Goal: Transaction & Acquisition: Purchase product/service

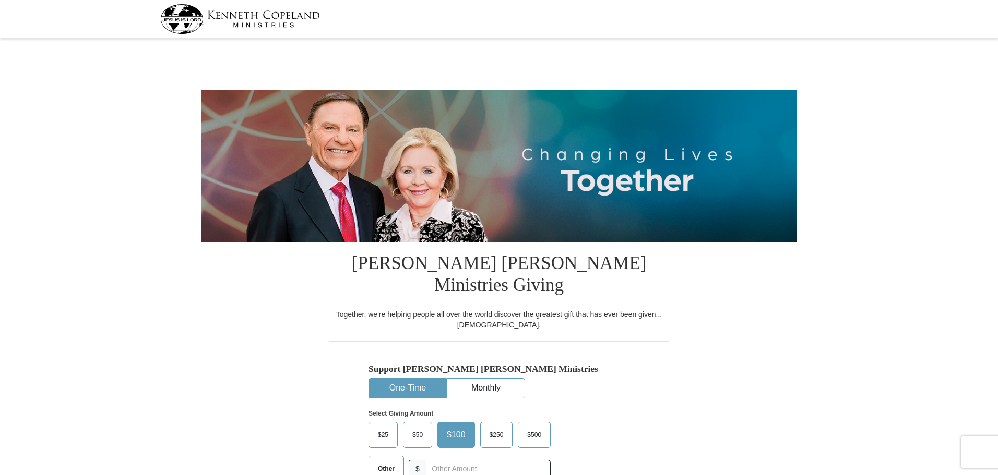
select select "MI"
click at [424, 379] on button "One-Time" at bounding box center [407, 388] width 77 height 19
click at [472, 460] on input "text" at bounding box center [488, 469] width 116 height 18
type input "725.00"
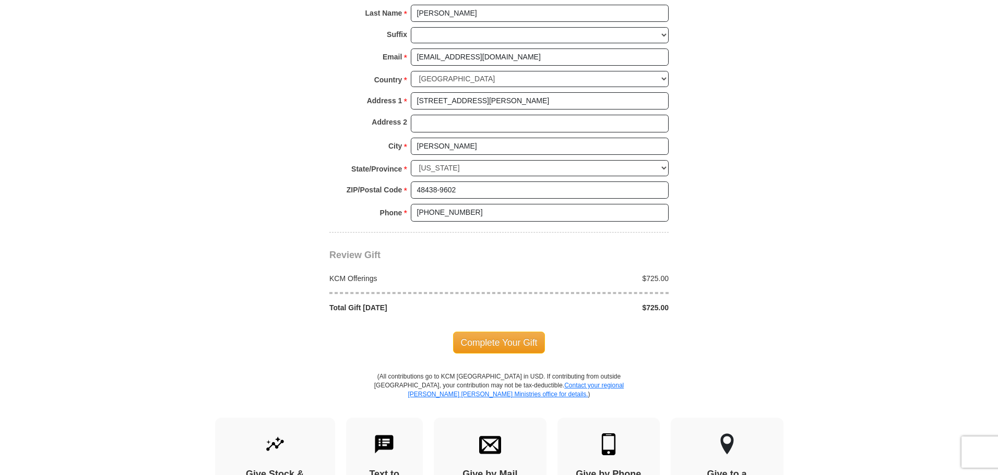
scroll to position [783, 0]
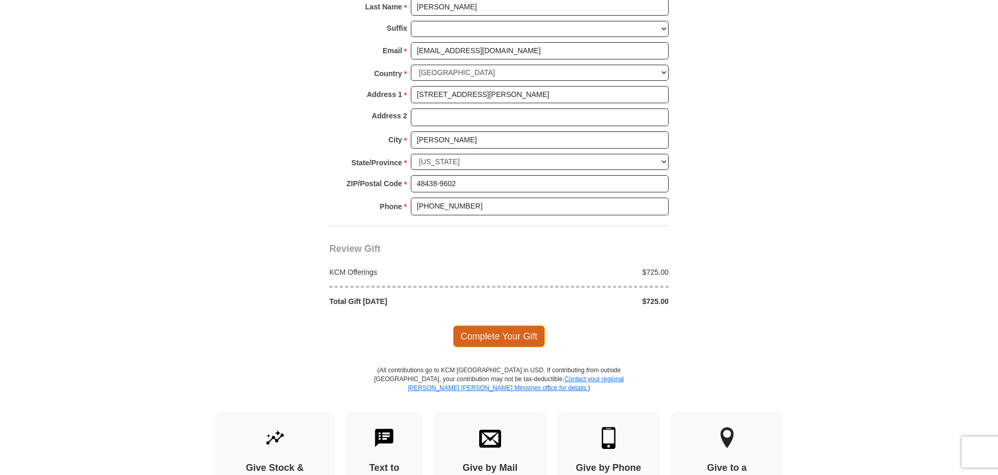
click at [500, 326] on span "Complete Your Gift" at bounding box center [499, 337] width 92 height 22
